Goal: Use online tool/utility: Use online tool/utility

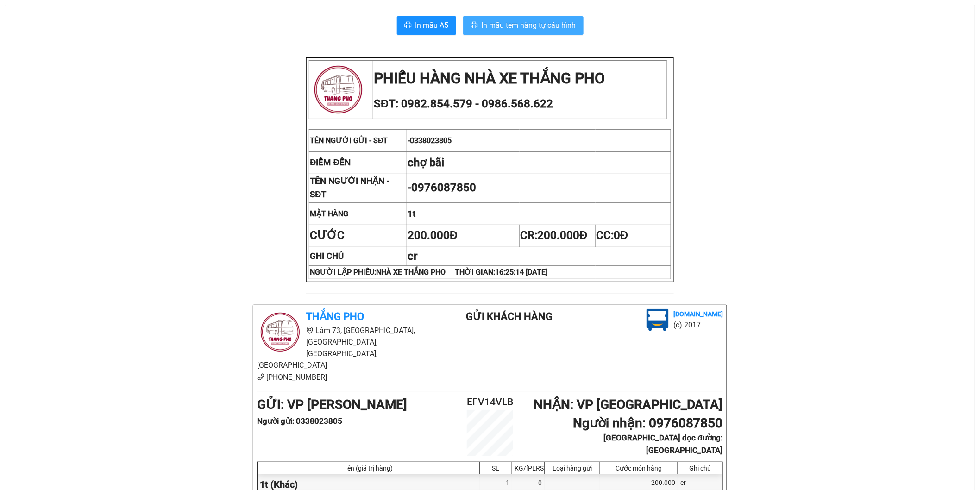
click at [526, 25] on span "In mẫu tem hàng tự cấu hình" at bounding box center [529, 25] width 94 height 12
click at [527, 19] on span "In mẫu tem hàng tự cấu hình" at bounding box center [529, 25] width 94 height 12
click at [557, 19] on span "In mẫu tem hàng tự cấu hình" at bounding box center [529, 25] width 94 height 12
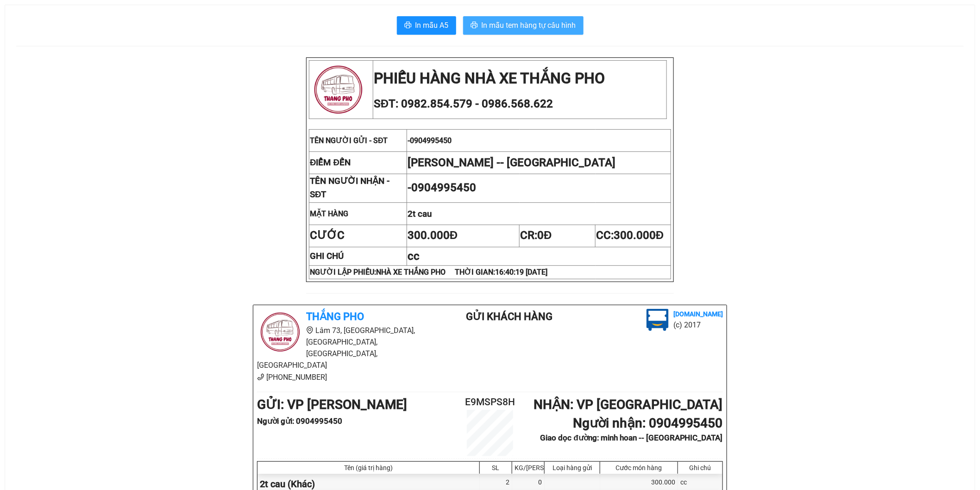
click at [557, 33] on button "In mẫu tem hàng tự cấu hình" at bounding box center [523, 25] width 120 height 19
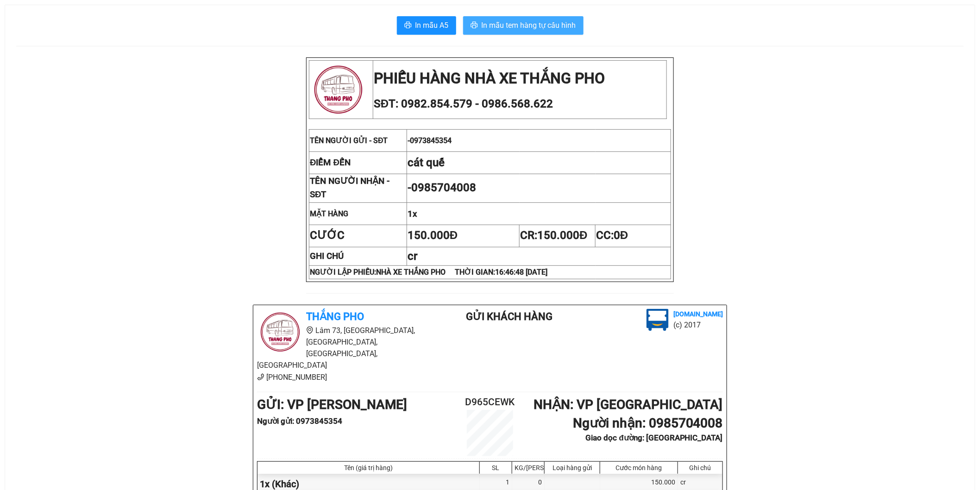
click at [517, 19] on button "In mẫu tem hàng tự cấu hình" at bounding box center [523, 25] width 120 height 19
